Goal: Information Seeking & Learning: Learn about a topic

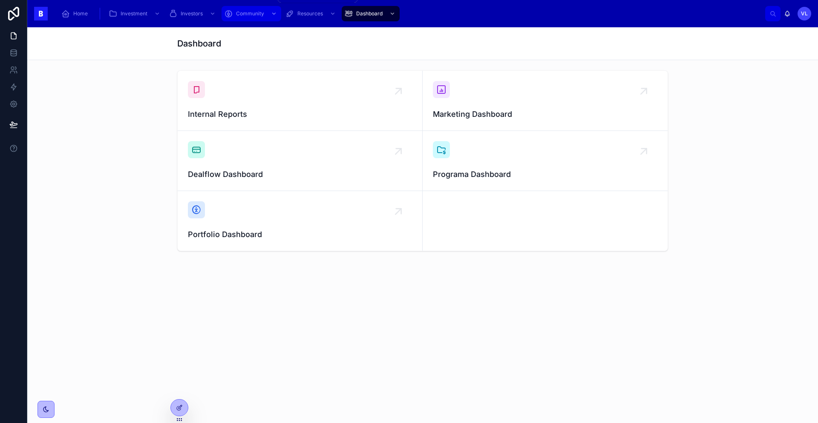
click at [271, 15] on icon "scrollable content" at bounding box center [274, 14] width 6 height 6
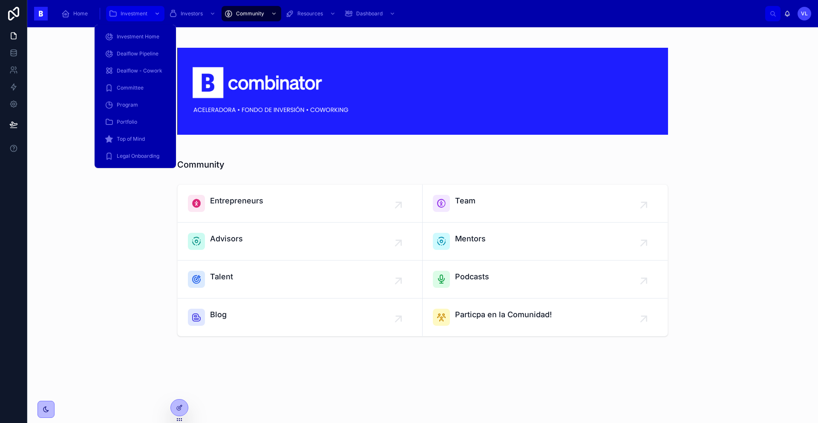
click at [154, 15] on icon "scrollable content" at bounding box center [157, 14] width 6 height 6
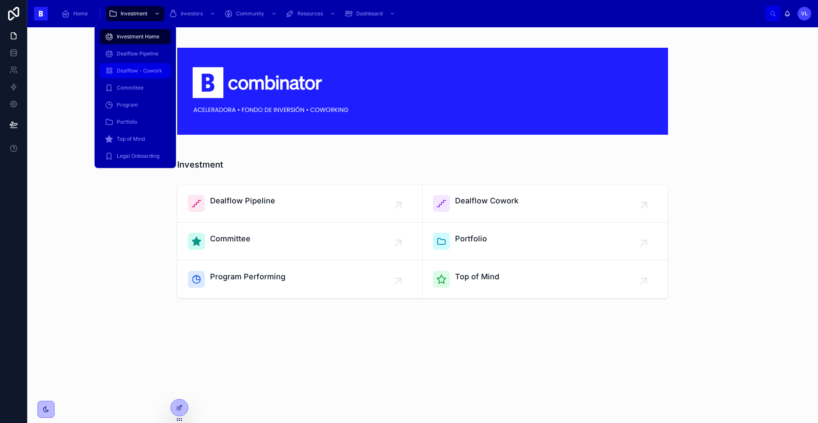
click at [142, 69] on span "Dealflow - Cowork" at bounding box center [140, 70] width 46 height 7
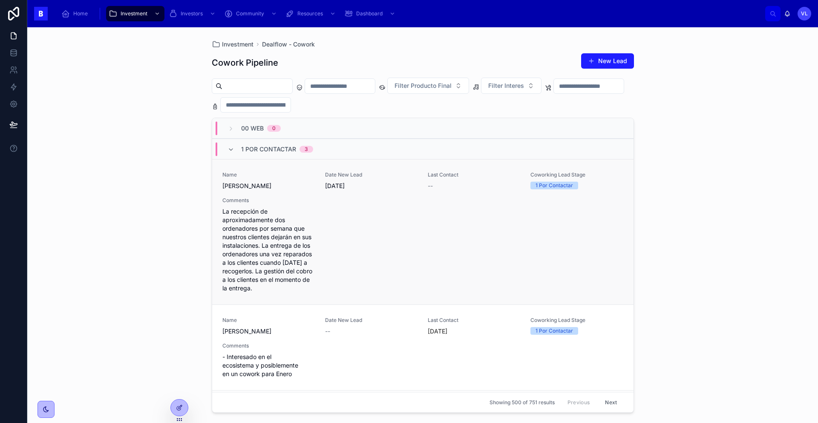
click at [272, 251] on span "La recepción de aproximadamente dos ordenadores por semana que nuestros cliente…" at bounding box center [269, 249] width 93 height 85
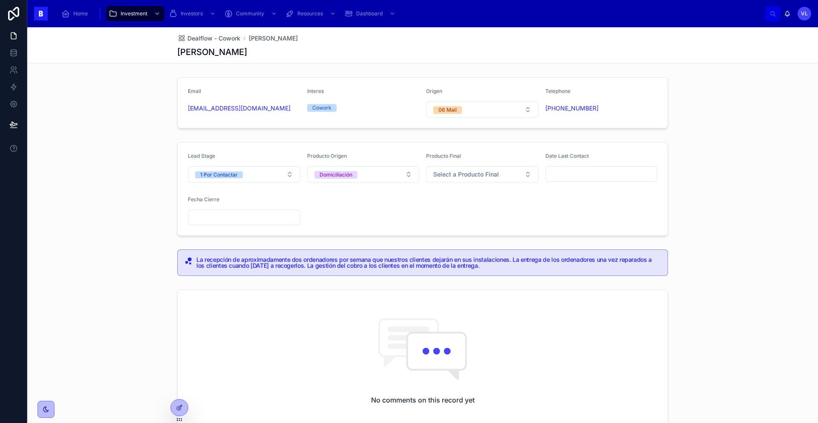
click at [334, 267] on h5 "La recepción de aproximadamente dos ordenadores por semana que nuestros cliente…" at bounding box center [429, 263] width 465 height 12
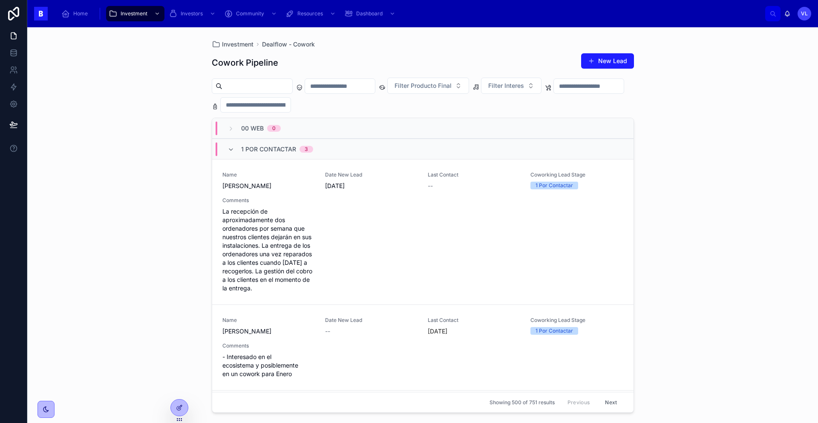
click at [180, 319] on div "Investment Dealflow - Cowork Cowork Pipeline New Lead Filter Producto Final Fil…" at bounding box center [422, 225] width 791 height 396
